Goal: Task Accomplishment & Management: Use online tool/utility

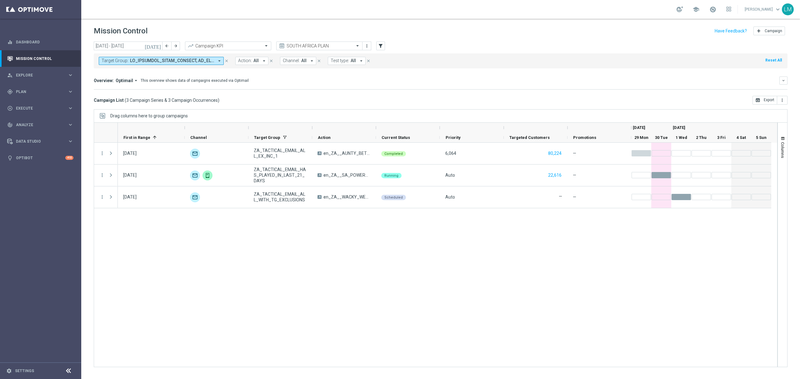
click at [174, 60] on span at bounding box center [172, 60] width 84 height 5
click at [146, 99] on label "ZA_TACTICAL_EMAIL_BIG_DEPOSITS_BIG_LOSERS_LAST_WEEK" at bounding box center [156, 101] width 97 height 4
type input "ZA_TACTICAL_EMAIL_BIG_DEPOSITS_BIG_LOSERS_LAST_WEEK"
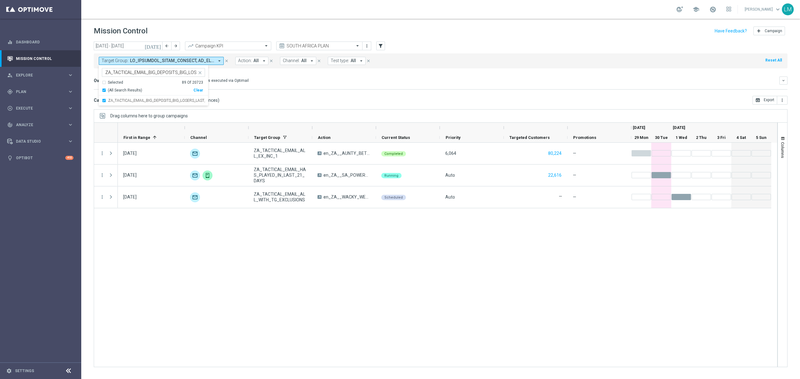
click at [267, 98] on div "Campaign List ( 3 Campaign Series & 3 Campaign Occurrences ) open_in_browser Ex…" at bounding box center [441, 100] width 694 height 9
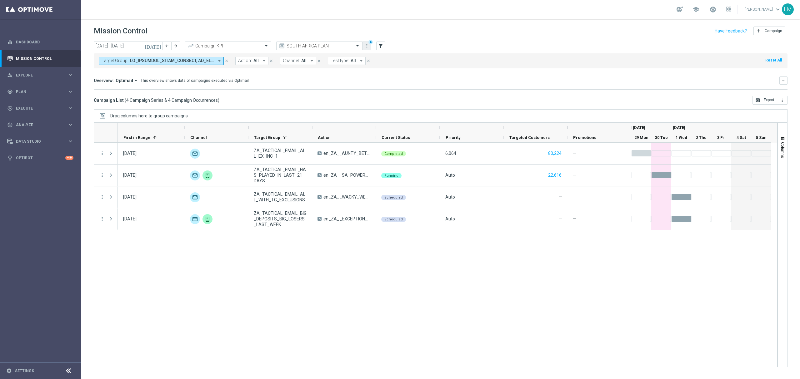
click at [369, 46] on icon "more_vert" at bounding box center [366, 45] width 5 height 5
click at [379, 67] on div "Save as new view" at bounding box center [399, 66] width 57 height 4
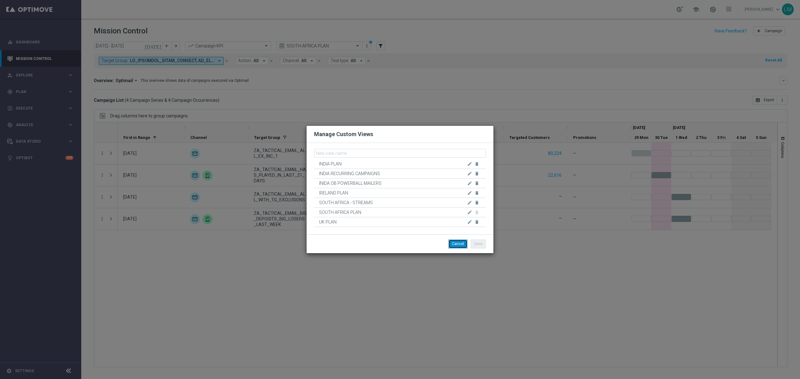
click at [455, 248] on button "Cancel" at bounding box center [457, 244] width 19 height 9
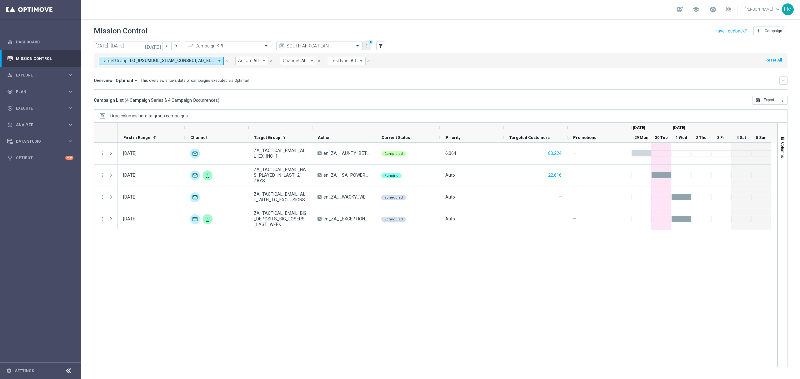
click at [370, 47] on overflow-menu "more_vert" at bounding box center [366, 46] width 8 height 8
click at [367, 47] on icon "more_vert" at bounding box center [366, 45] width 5 height 5
click at [382, 56] on div "Save view" at bounding box center [399, 57] width 57 height 4
